Goal: Navigation & Orientation: Find specific page/section

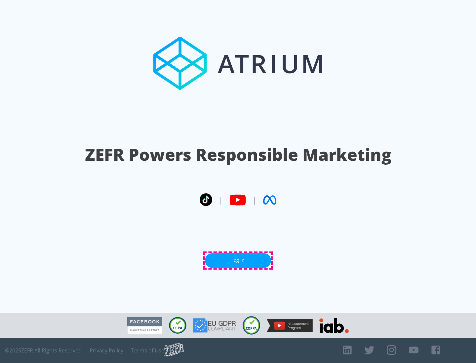
click at [238, 261] on link "Log In" at bounding box center [238, 260] width 66 height 15
